Goal: Task Accomplishment & Management: Manage account settings

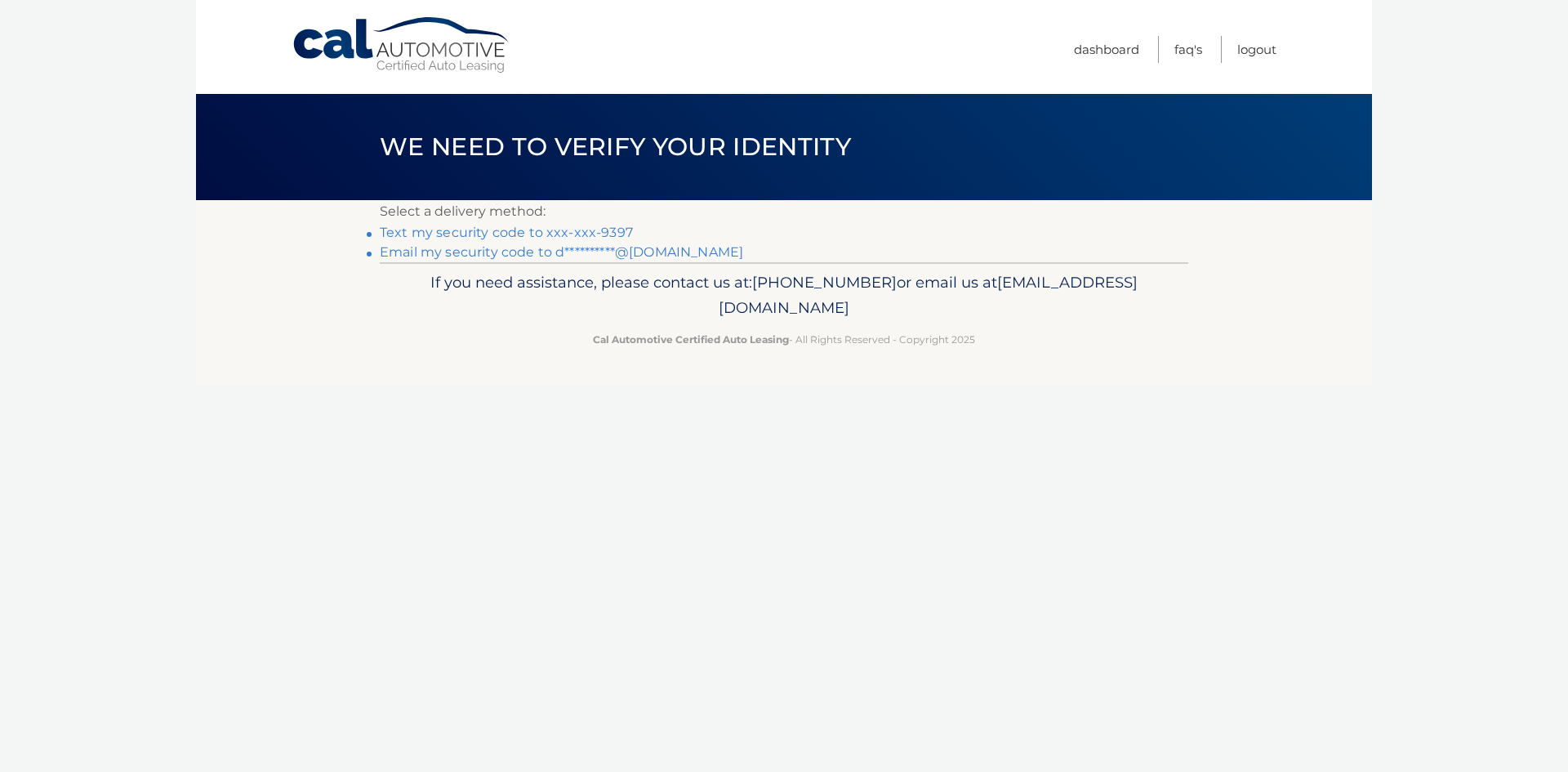
click at [491, 230] on link "Text my security code to xxx-xxx-9397" at bounding box center [507, 232] width 253 height 15
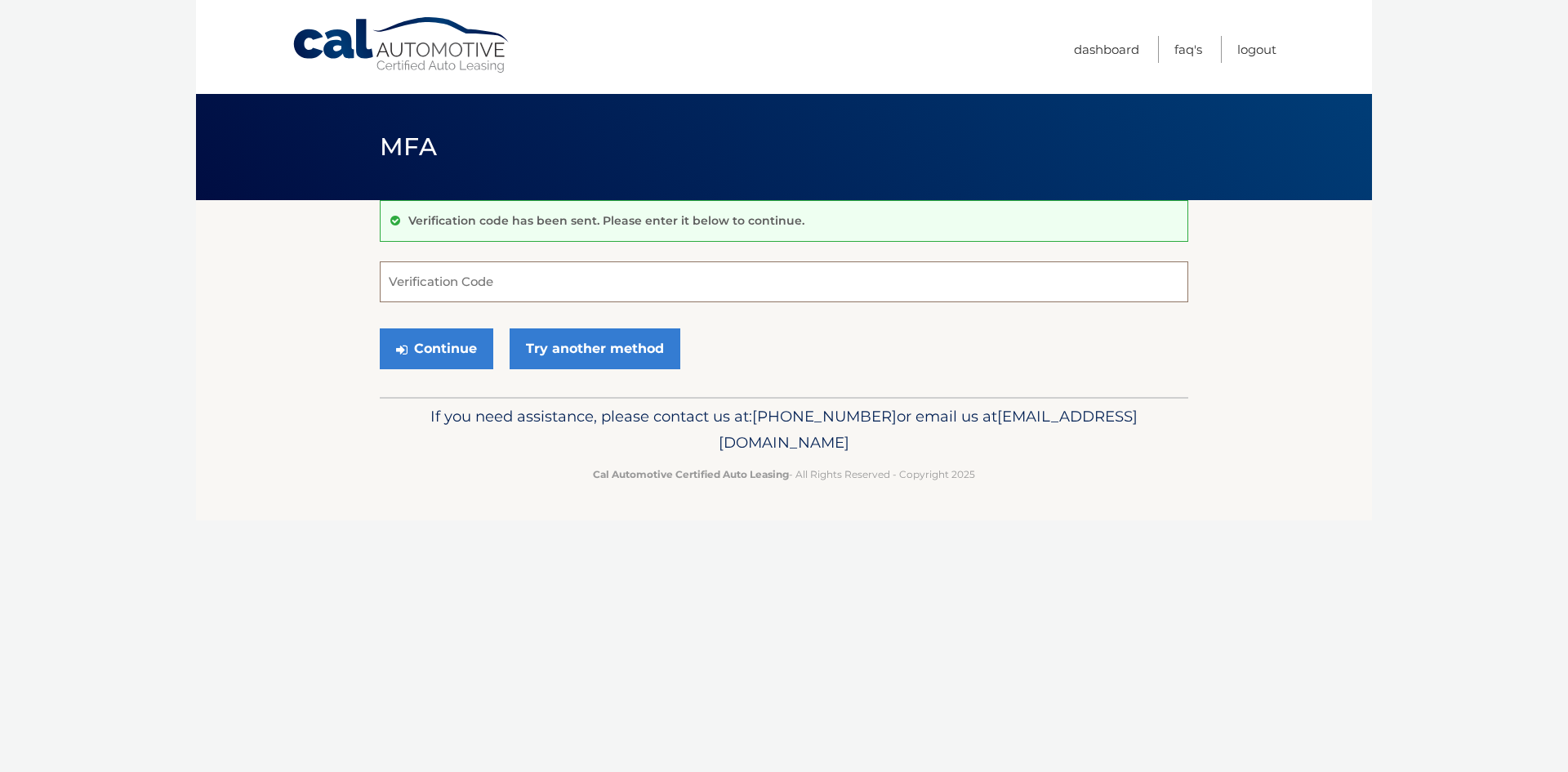
click at [646, 281] on input "Verification Code" at bounding box center [784, 282] width 808 height 41
type input "548493"
click at [461, 349] on button "Continue" at bounding box center [437, 349] width 114 height 41
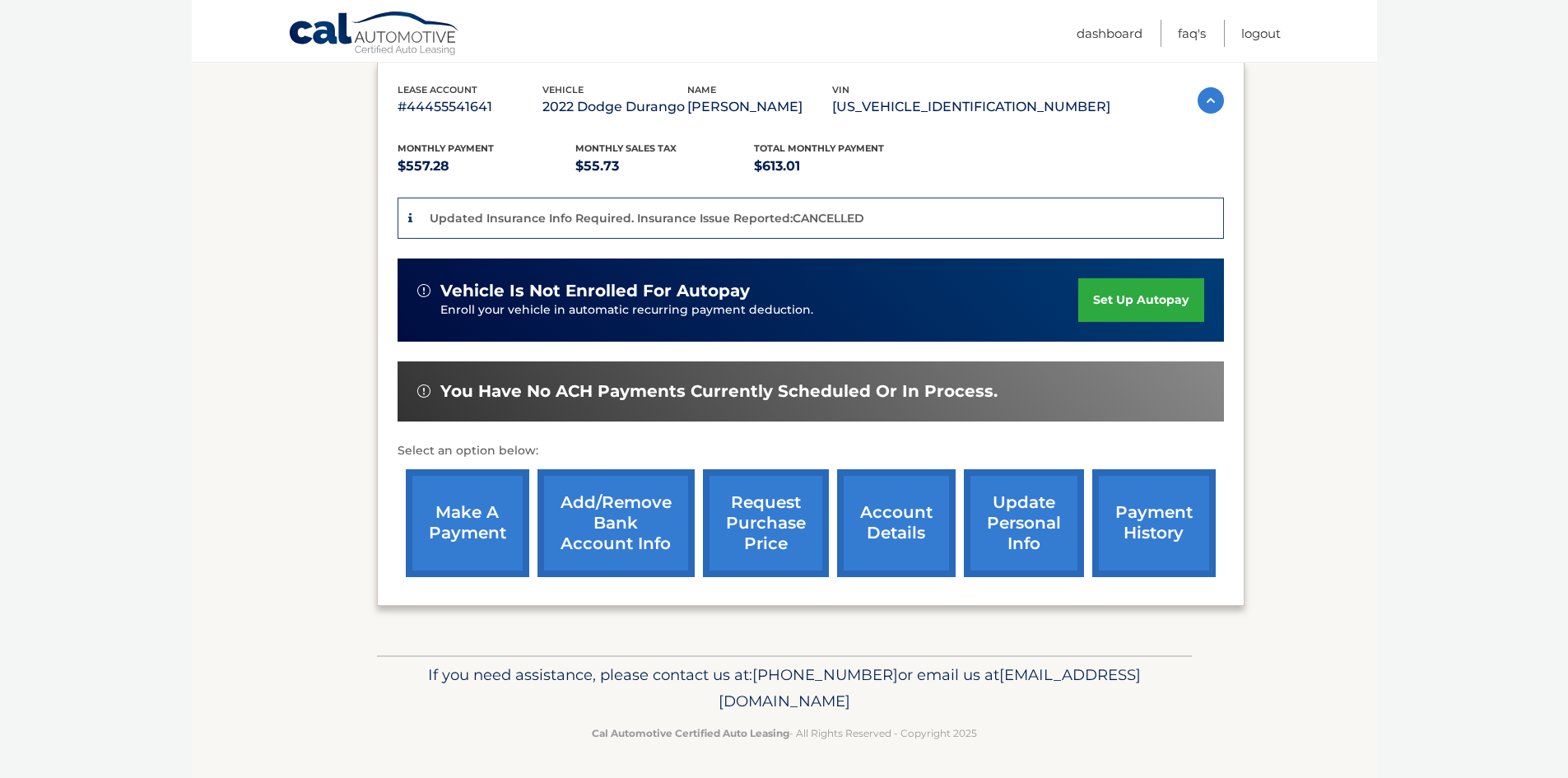
scroll to position [282, 0]
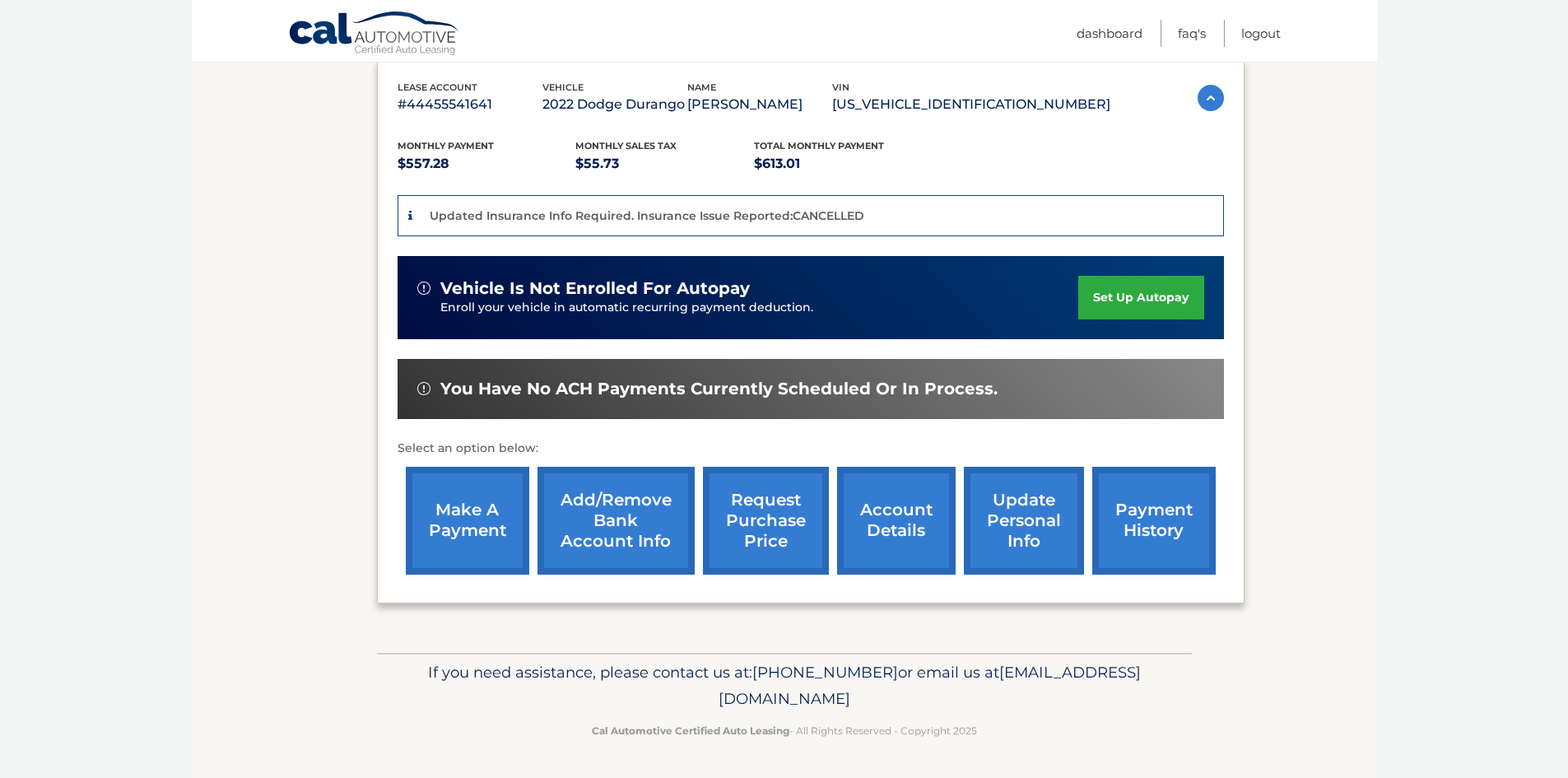
click at [1148, 538] on link "payment history" at bounding box center [1154, 521] width 123 height 108
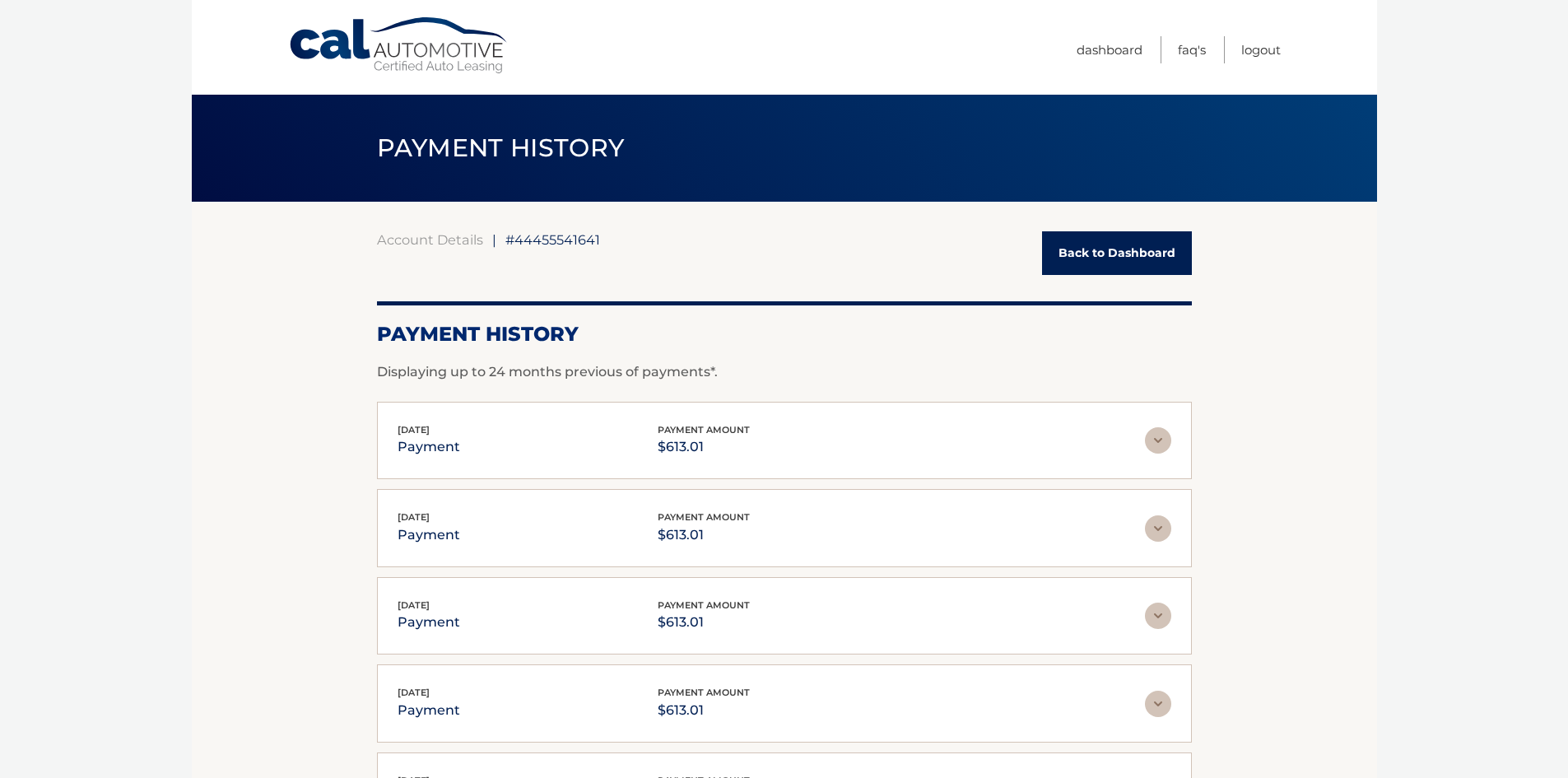
click at [1123, 260] on link "Back to Dashboard" at bounding box center [1117, 253] width 150 height 44
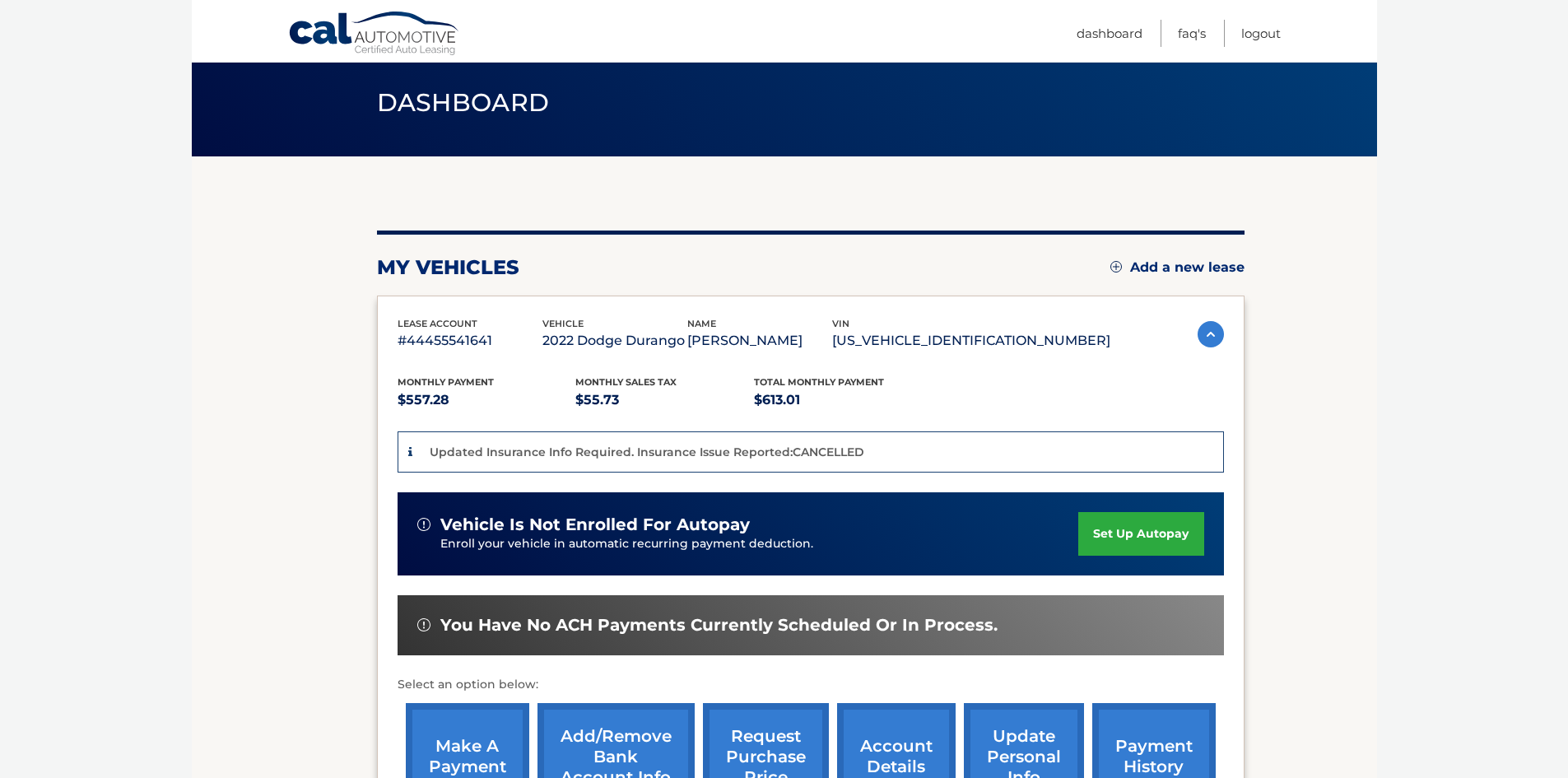
scroll to position [165, 0]
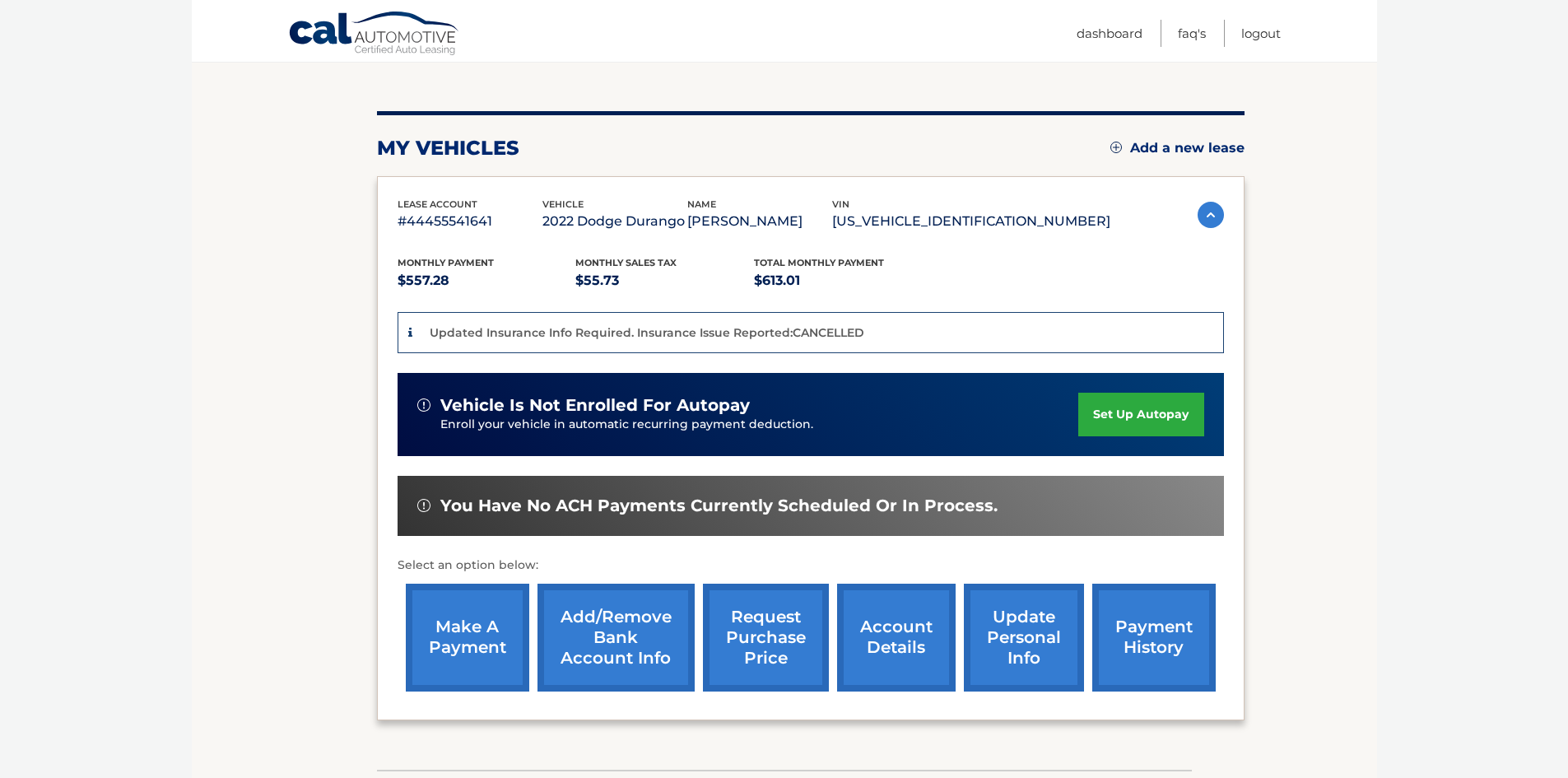
click at [767, 636] on link "request purchase price" at bounding box center [766, 637] width 126 height 108
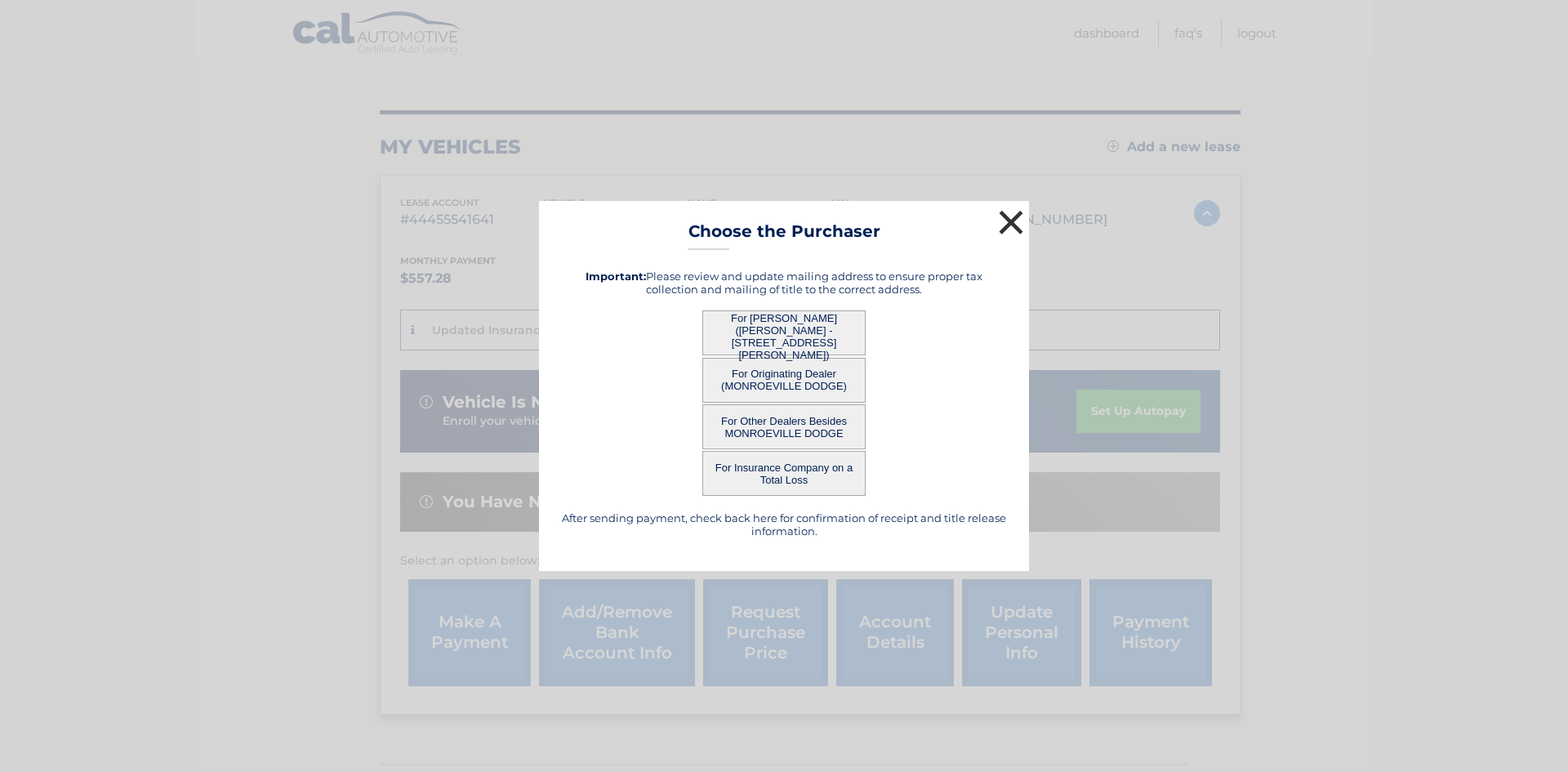
click at [1017, 220] on button "×" at bounding box center [1011, 222] width 32 height 32
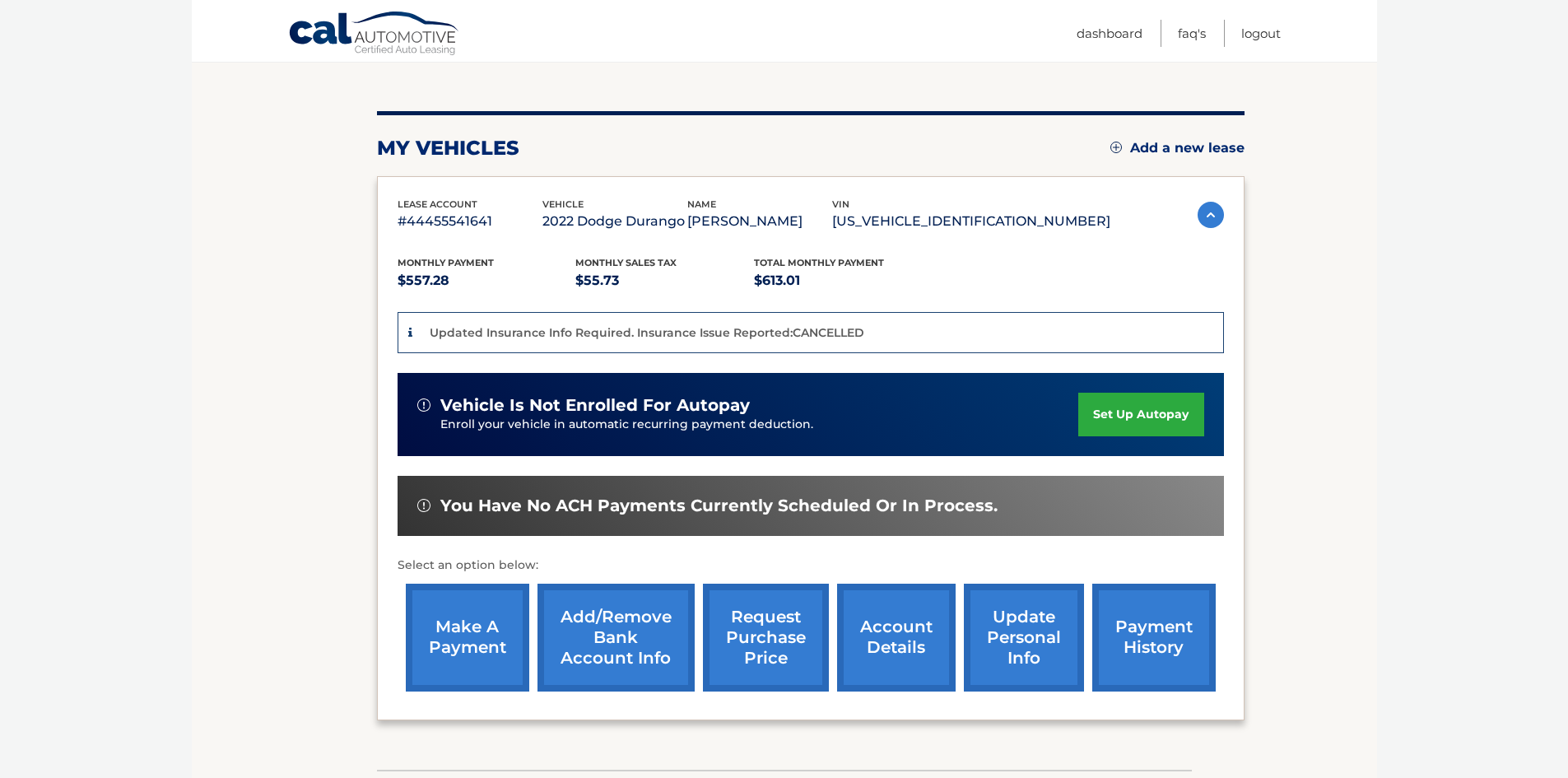
click at [750, 630] on link "request purchase price" at bounding box center [766, 637] width 126 height 108
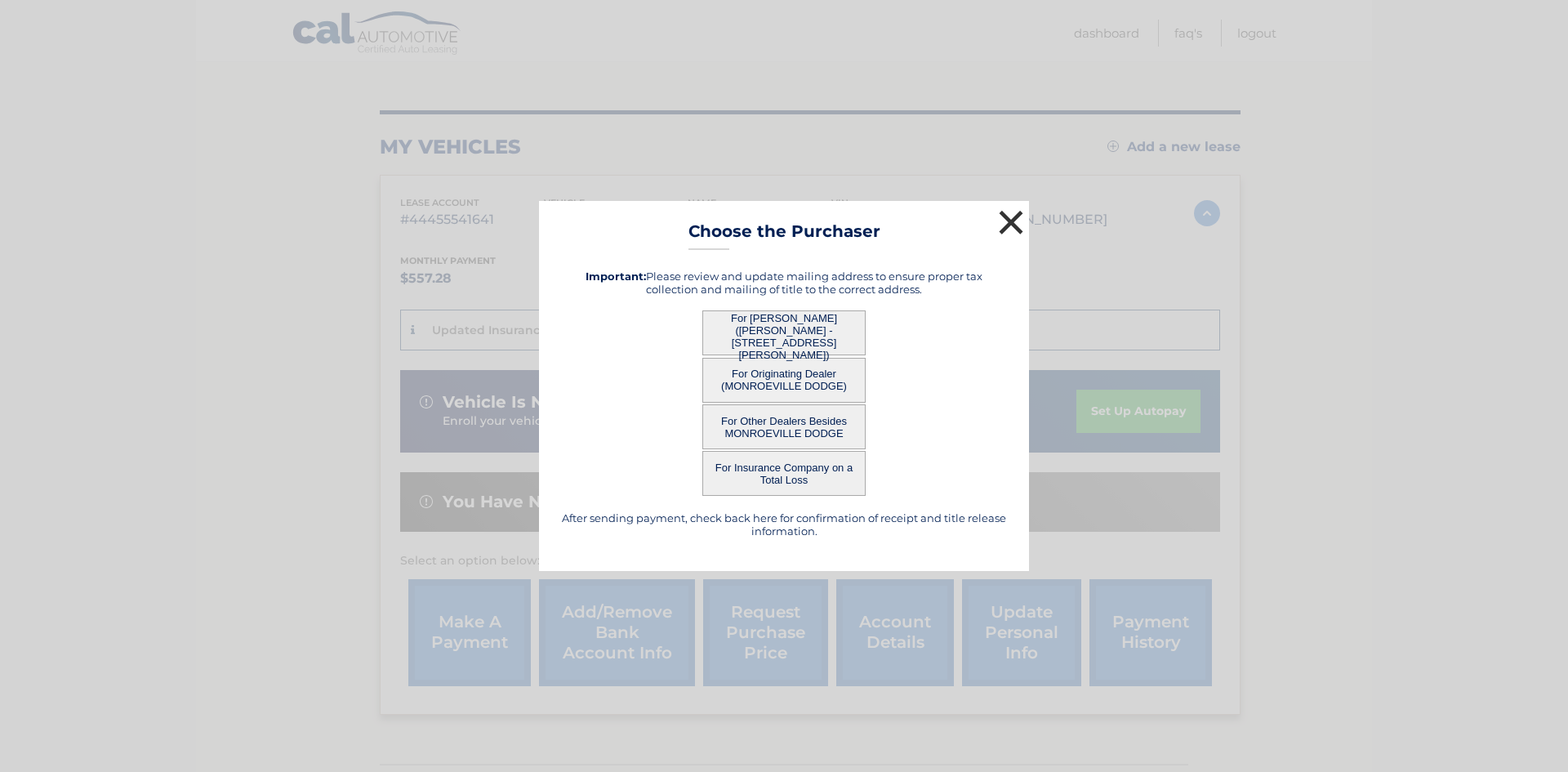
click at [1014, 220] on button "×" at bounding box center [1011, 222] width 32 height 32
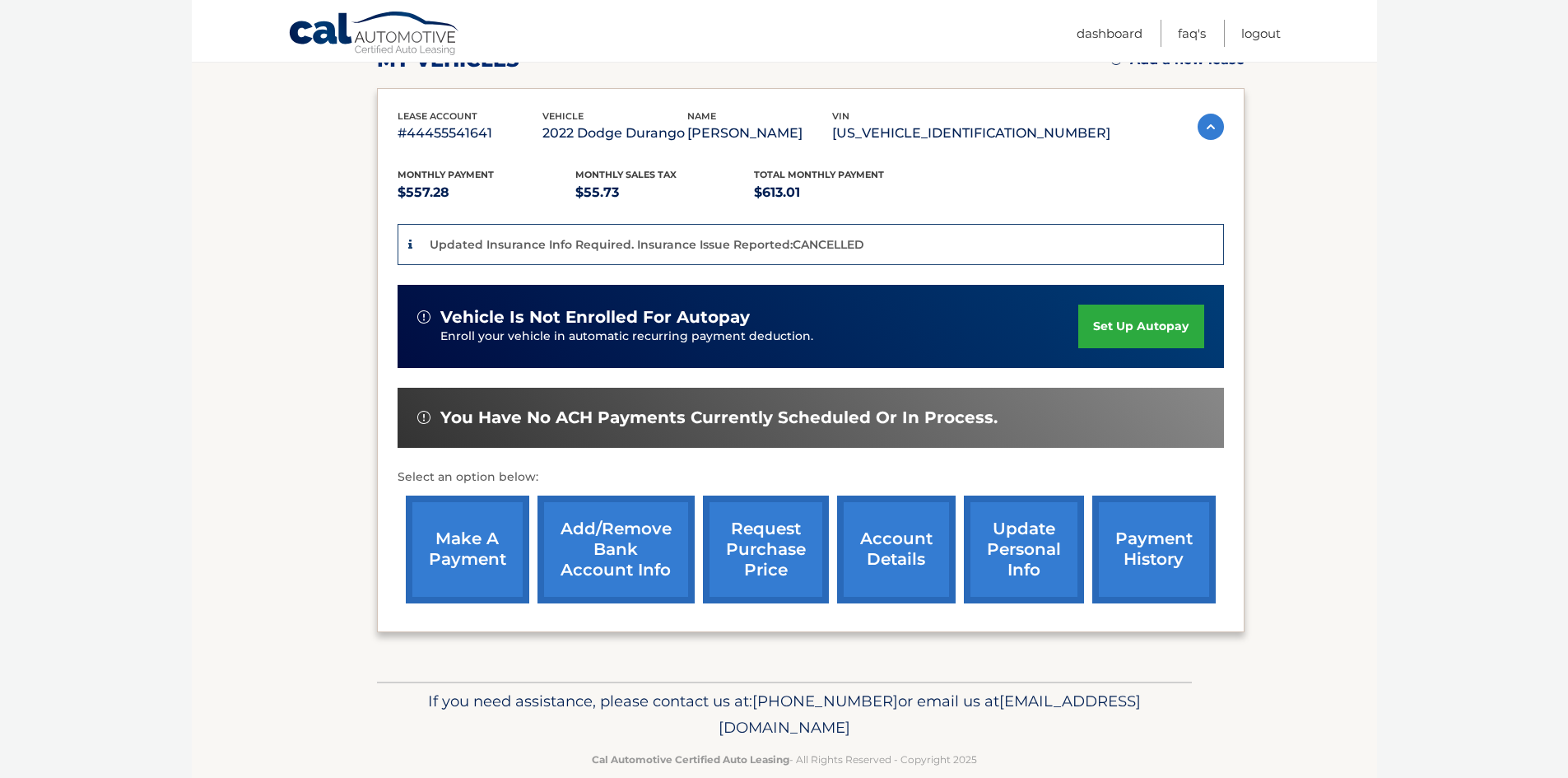
scroll to position [282, 0]
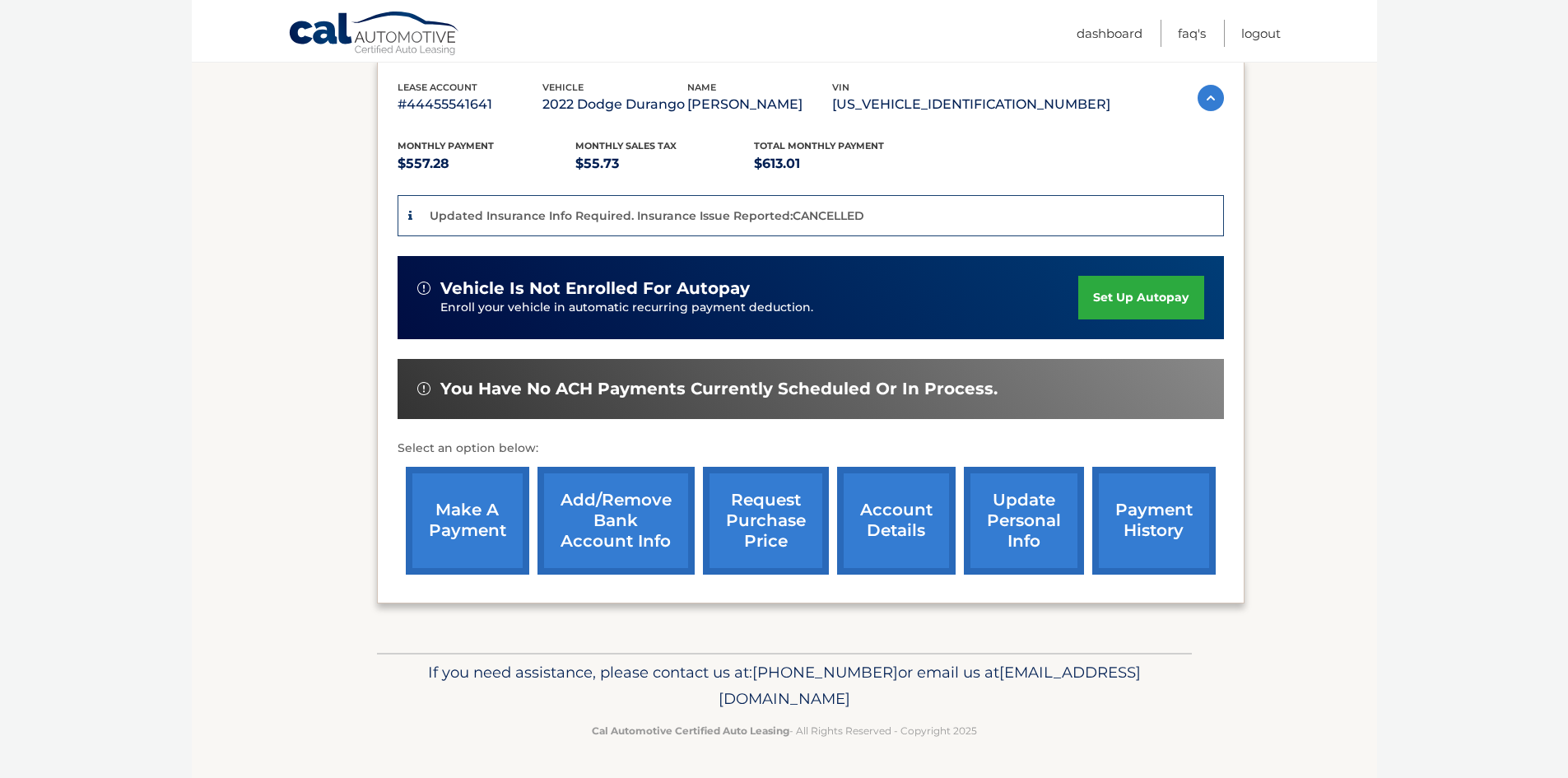
click at [474, 519] on link "make a payment" at bounding box center [468, 521] width 123 height 108
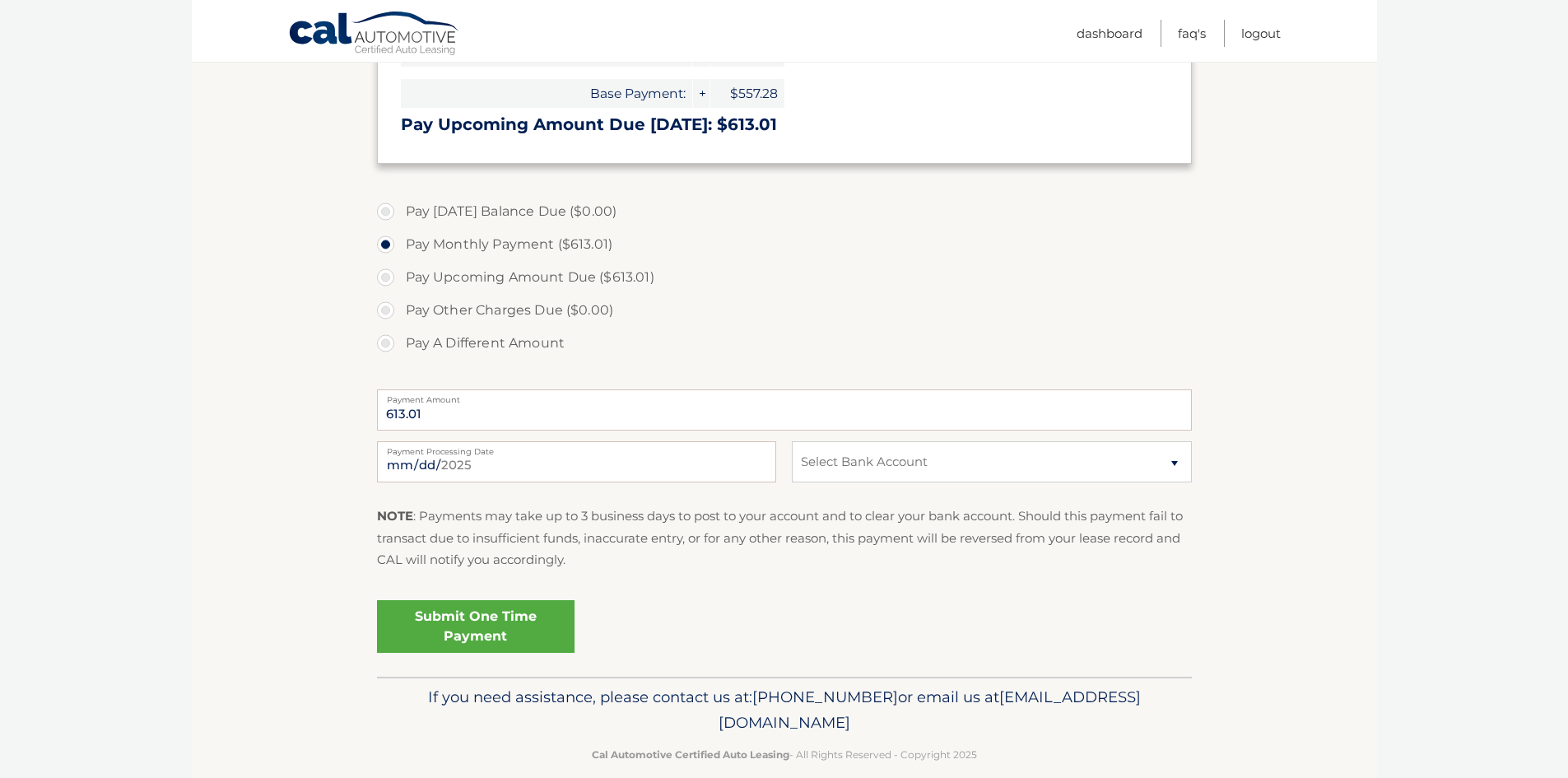
scroll to position [398, 0]
